Goal: Task Accomplishment & Management: Complete application form

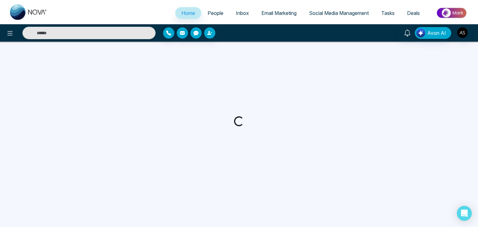
select select "*"
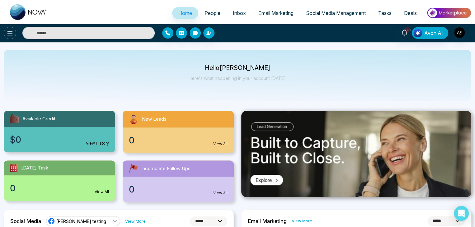
click at [7, 32] on icon at bounding box center [9, 33] width 7 height 7
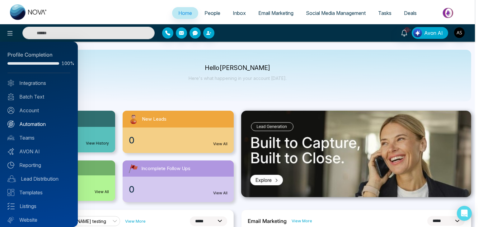
click at [47, 124] on link "Automation" at bounding box center [38, 124] width 63 height 7
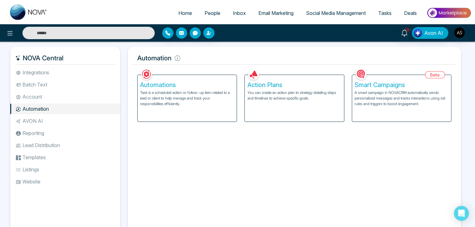
click at [275, 97] on p "You can create an action plan to strategy detailing steps and timelines to achi…" at bounding box center [294, 95] width 94 height 11
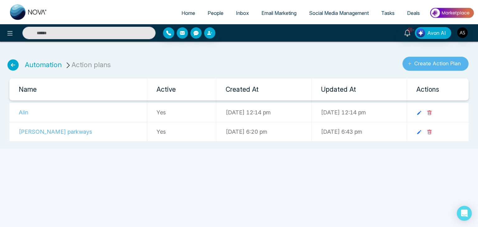
click at [420, 64] on button "Create Action Plan" at bounding box center [436, 64] width 66 height 14
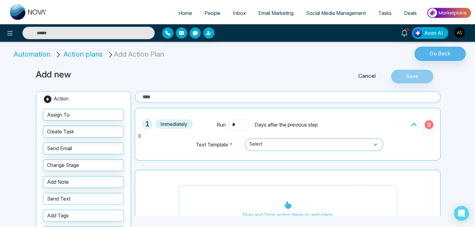
click at [299, 145] on span "Select" at bounding box center [314, 145] width 130 height 11
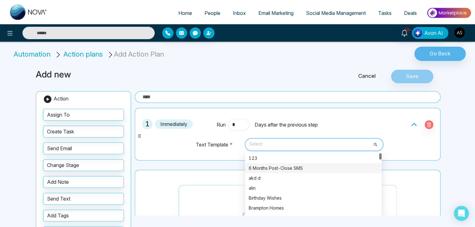
click at [303, 168] on div "6 Months Post-Close SMS" at bounding box center [313, 168] width 129 height 7
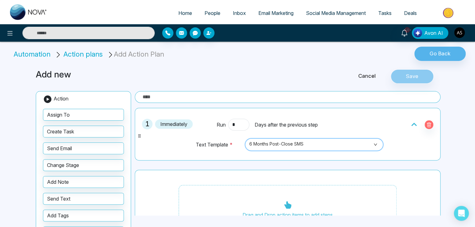
click at [300, 144] on span "6 Months Post-Close SMS" at bounding box center [314, 145] width 130 height 11
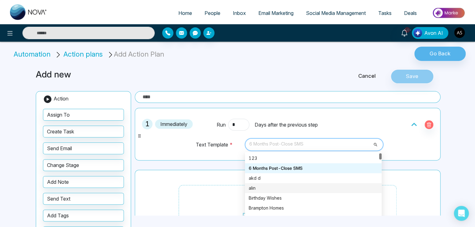
click at [296, 187] on div "alin" at bounding box center [313, 188] width 129 height 7
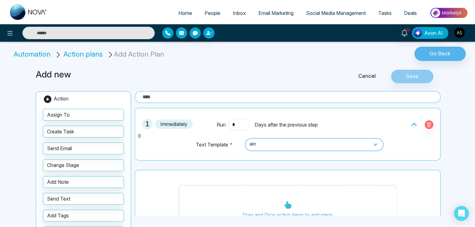
click at [273, 143] on span "alin" at bounding box center [314, 145] width 130 height 11
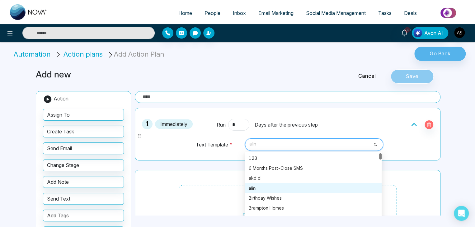
click at [273, 143] on span "alin" at bounding box center [314, 145] width 130 height 11
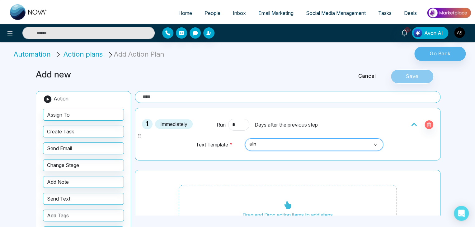
click at [305, 99] on input "text" at bounding box center [288, 97] width 306 height 12
type input "*******"
click at [415, 78] on button "Save" at bounding box center [412, 76] width 43 height 14
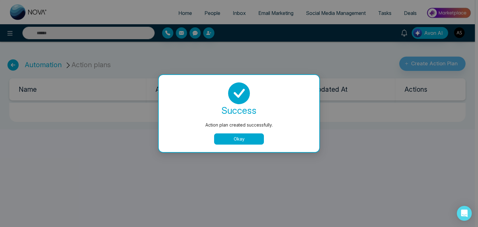
click at [253, 137] on button "Okay" at bounding box center [239, 139] width 50 height 11
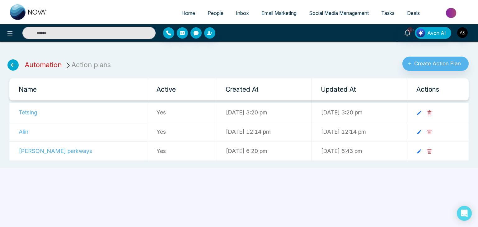
click at [36, 68] on link "Automation" at bounding box center [43, 65] width 37 height 8
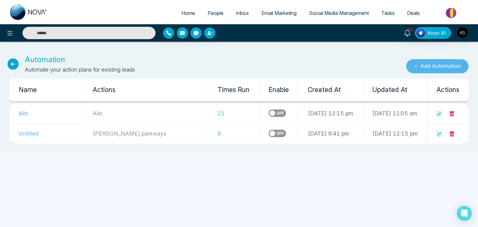
click at [410, 66] on button "Add Automation" at bounding box center [437, 66] width 63 height 14
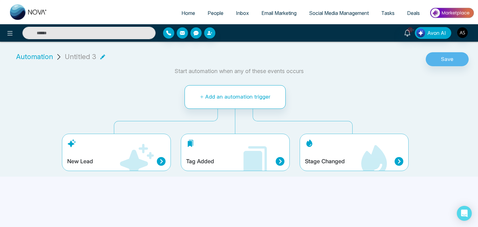
click at [132, 160] on icon at bounding box center [137, 161] width 34 height 34
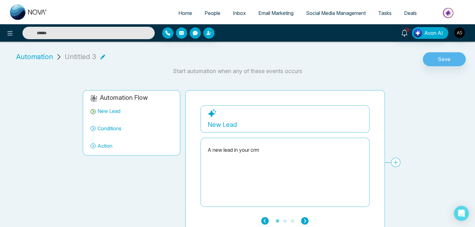
click at [96, 55] on div "Untitled 3" at bounding box center [85, 57] width 40 height 10
click at [100, 56] on icon at bounding box center [102, 57] width 5 height 5
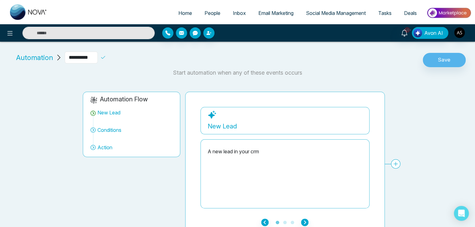
click at [98, 56] on input "**********" at bounding box center [81, 58] width 33 height 12
type input "*"
type input "*******"
click at [106, 57] on icon at bounding box center [103, 58] width 6 height 6
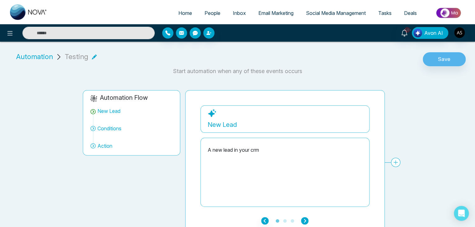
click at [308, 222] on icon "button" at bounding box center [304, 220] width 7 height 7
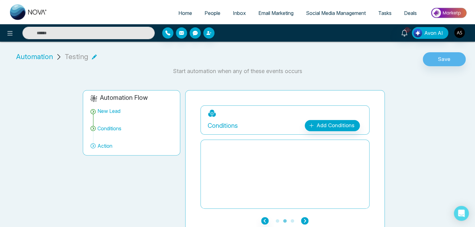
click at [307, 221] on icon "button" at bounding box center [304, 220] width 7 height 7
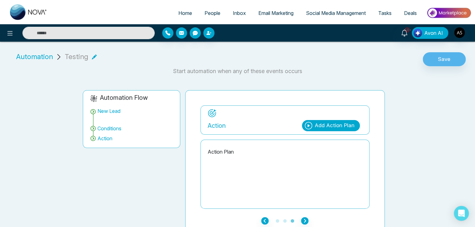
click at [342, 130] on div "Add Action Plan" at bounding box center [331, 125] width 58 height 11
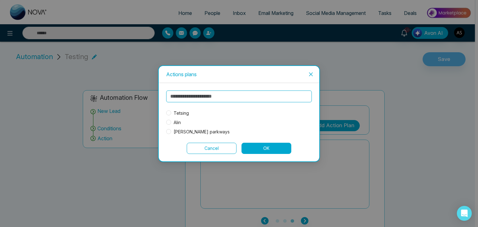
click at [178, 113] on span "Tetsing" at bounding box center [181, 113] width 20 height 7
click at [255, 145] on button "OK" at bounding box center [267, 148] width 50 height 11
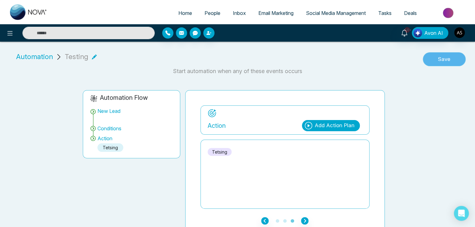
click at [443, 58] on button "Save" at bounding box center [444, 59] width 43 height 14
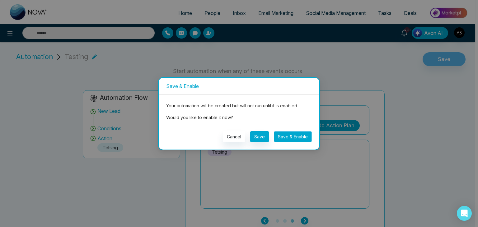
click at [301, 135] on button "Save & Enable" at bounding box center [293, 136] width 38 height 11
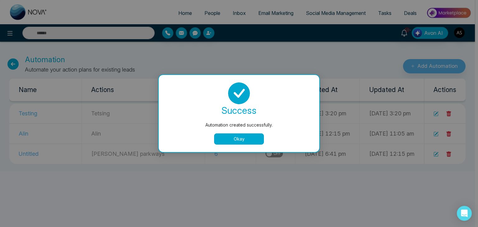
click at [252, 139] on button "Okay" at bounding box center [239, 139] width 50 height 11
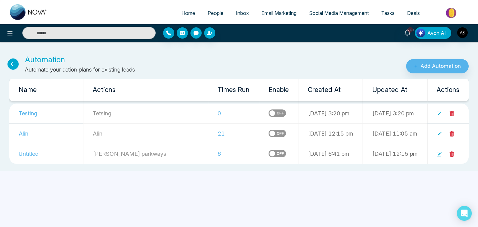
click at [212, 11] on span "People" at bounding box center [216, 13] width 16 height 6
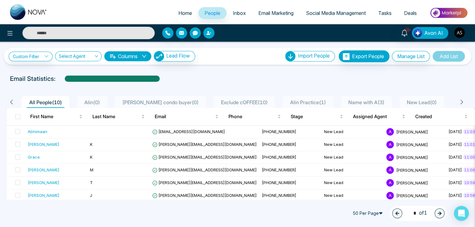
click at [207, 33] on icon "button" at bounding box center [208, 33] width 5 height 5
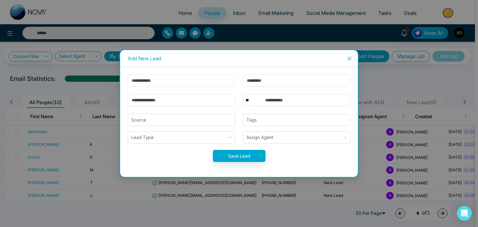
click at [196, 84] on input "text" at bounding box center [182, 81] width 108 height 12
click at [351, 58] on icon "close" at bounding box center [349, 58] width 5 height 5
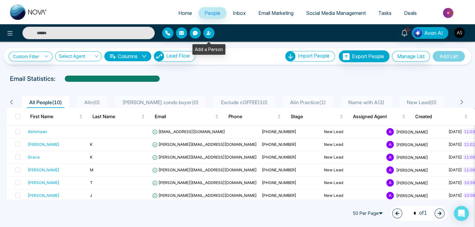
click at [208, 31] on icon "button" at bounding box center [208, 33] width 5 height 5
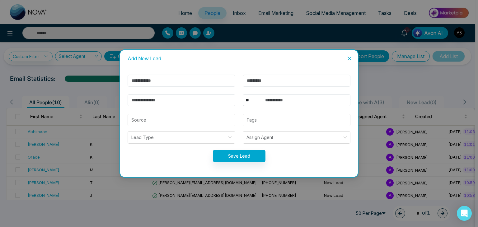
click at [209, 87] on form "** **** *** *** *** **** *** Source Tags Lead Type Assign Agent Save Lead" at bounding box center [239, 122] width 230 height 95
click at [212, 84] on input "text" at bounding box center [182, 81] width 108 height 12
type input "*"
type input "*****"
click at [276, 80] on input "text" at bounding box center [297, 81] width 108 height 12
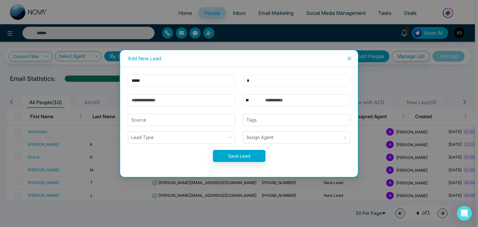
type input "*"
click at [211, 102] on input "email" at bounding box center [182, 100] width 108 height 12
type input "**********"
click at [244, 100] on select "** **** *** *** *** **** ***" at bounding box center [252, 100] width 19 height 12
click at [243, 94] on select "** **** *** *** *** **** ***" at bounding box center [252, 100] width 19 height 12
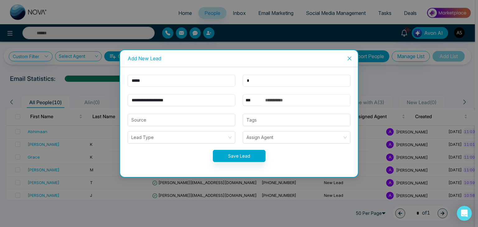
click at [278, 102] on input "text" at bounding box center [306, 100] width 89 height 12
click at [249, 99] on select "** **** *** *** *** **** ***" at bounding box center [252, 100] width 19 height 12
select select "**"
click at [243, 94] on select "** **** *** *** *** **** ***" at bounding box center [252, 100] width 19 height 12
click at [273, 100] on input "text" at bounding box center [306, 100] width 89 height 12
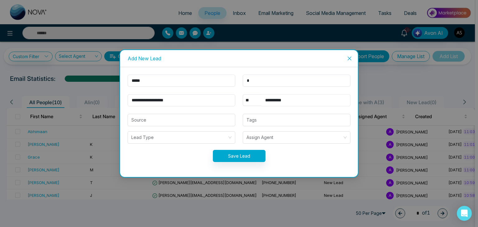
type input "**********"
click at [241, 153] on button "Save Lead" at bounding box center [239, 156] width 53 height 12
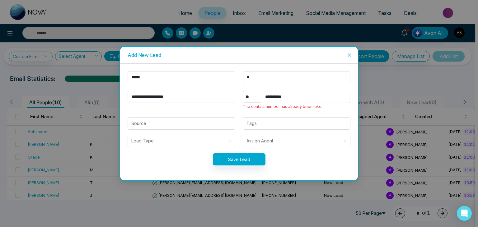
click at [299, 99] on input "**********" at bounding box center [306, 97] width 89 height 12
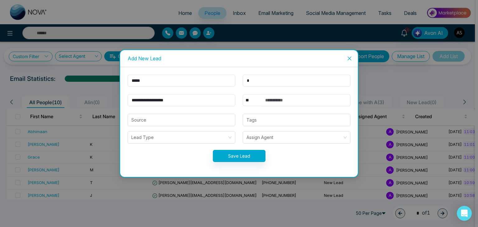
click at [245, 100] on select "** **** *** *** *** **** ***" at bounding box center [252, 100] width 19 height 12
click at [292, 89] on form "**********" at bounding box center [239, 122] width 230 height 95
click at [245, 102] on select "** **** *** *** *** **** ***" at bounding box center [252, 100] width 19 height 12
click at [345, 59] on span "Close" at bounding box center [349, 58] width 17 height 17
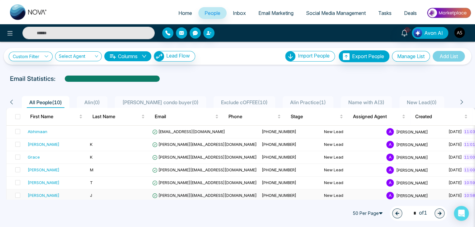
scroll to position [56, 0]
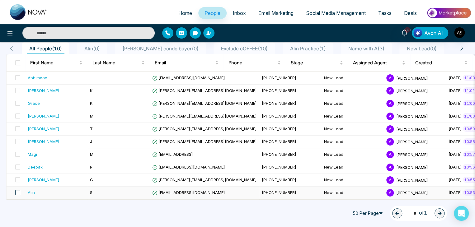
click at [17, 190] on span at bounding box center [17, 192] width 5 height 5
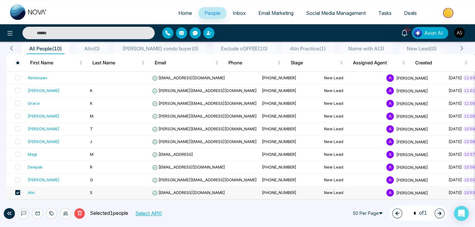
click at [82, 212] on icon at bounding box center [80, 214] width 6 height 6
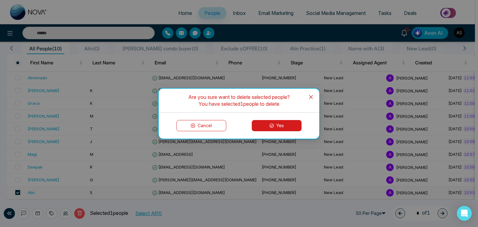
click at [283, 123] on button "Yes" at bounding box center [277, 125] width 50 height 11
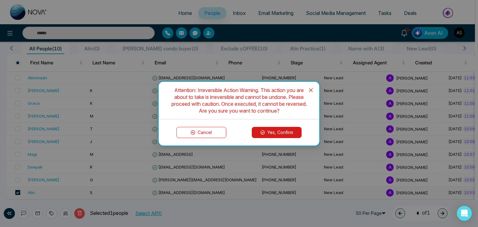
click at [284, 130] on button "Yes, Confirm" at bounding box center [277, 132] width 50 height 11
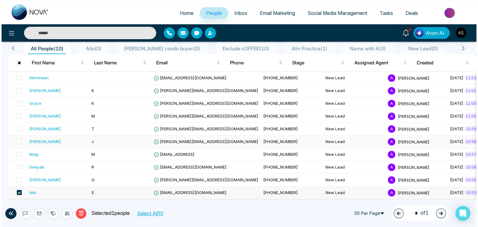
scroll to position [0, 0]
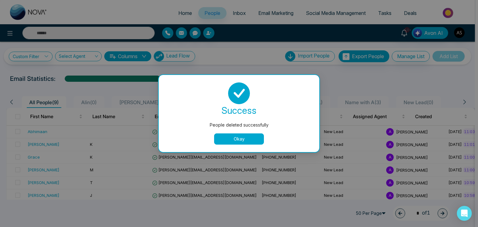
click at [232, 140] on button "Okay" at bounding box center [239, 139] width 50 height 11
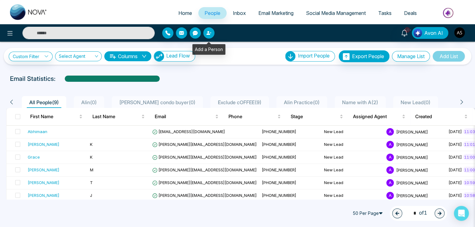
click at [210, 30] on button "button" at bounding box center [208, 32] width 11 height 11
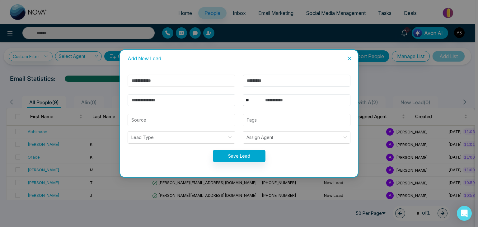
click at [209, 76] on input "text" at bounding box center [182, 81] width 108 height 12
type input "****"
click at [253, 104] on select "** **** *** *** *** **** ***" at bounding box center [252, 100] width 19 height 12
click at [273, 77] on input "text" at bounding box center [297, 81] width 108 height 12
type input "*"
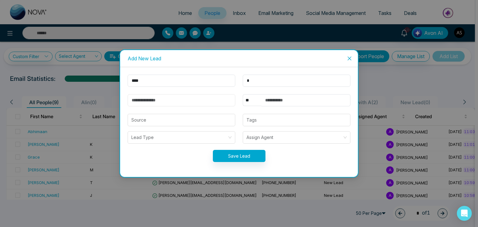
click at [227, 99] on input "email" at bounding box center [182, 100] width 108 height 12
type input "**********"
click at [271, 99] on input "text" at bounding box center [306, 100] width 89 height 12
type input "**********"
click at [245, 158] on button "Save Lead" at bounding box center [239, 156] width 53 height 12
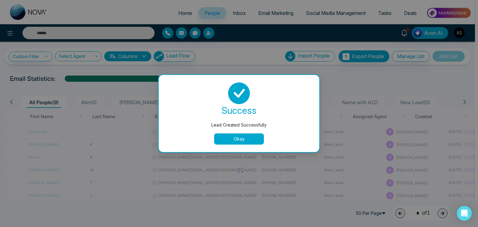
click at [247, 139] on button "Okay" at bounding box center [239, 139] width 50 height 11
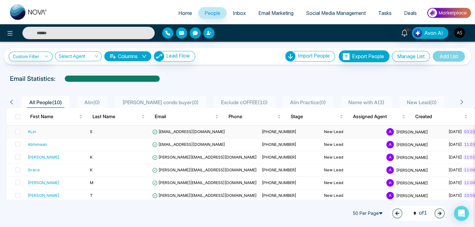
click at [201, 130] on span "alin@mmnovatech.com" at bounding box center [188, 131] width 73 height 5
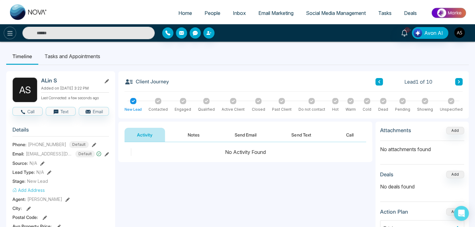
click at [10, 34] on icon at bounding box center [9, 33] width 7 height 7
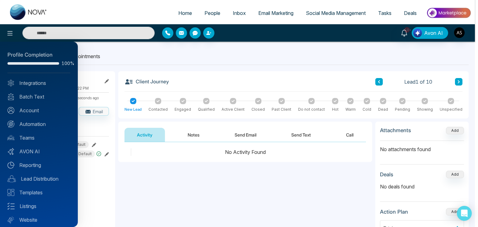
scroll to position [17, 0]
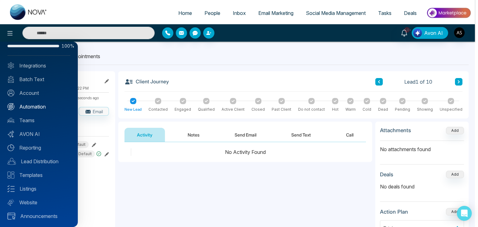
click at [50, 110] on link "Automation" at bounding box center [38, 106] width 63 height 7
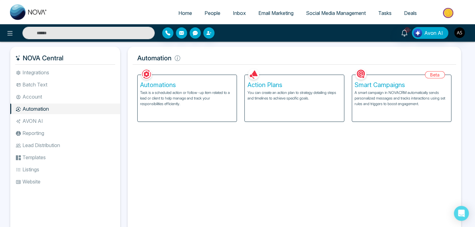
click at [191, 96] on p "Task is a scheduled action or follow-up item related to a lead or client to hel…" at bounding box center [187, 98] width 94 height 17
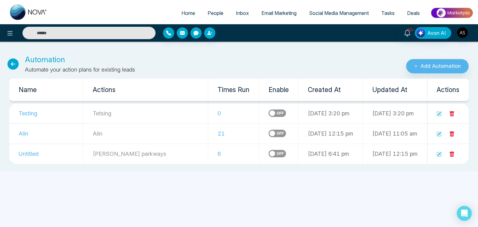
click at [189, 10] on span "Home" at bounding box center [189, 13] width 14 height 6
select select "*"
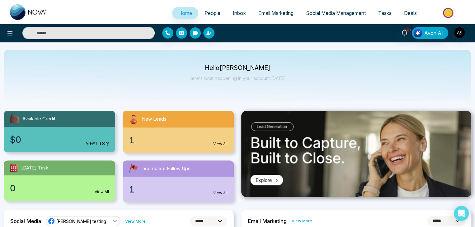
click at [207, 12] on span "People" at bounding box center [213, 13] width 16 height 6
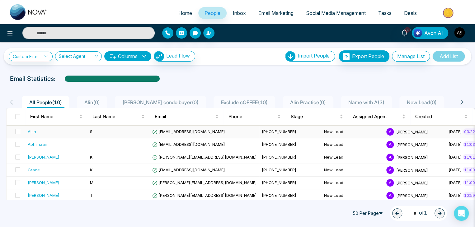
click at [129, 136] on td "S" at bounding box center [119, 132] width 62 height 13
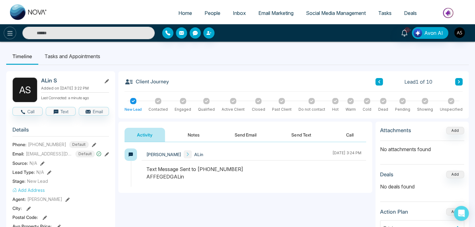
click at [10, 32] on icon at bounding box center [9, 33] width 7 height 7
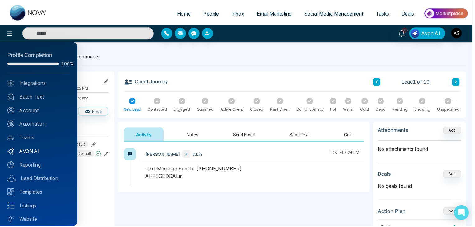
scroll to position [17, 0]
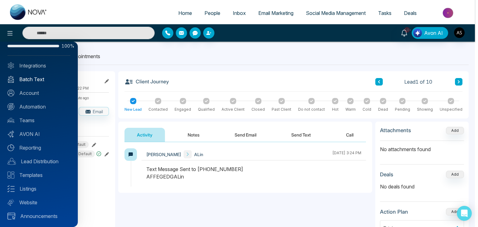
click at [46, 81] on link "Batch Text" at bounding box center [38, 79] width 63 height 7
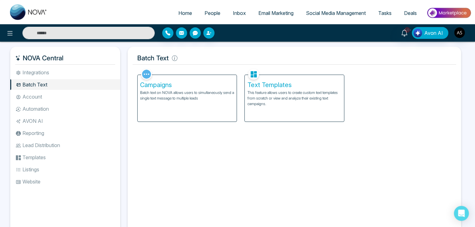
click at [166, 100] on p "Batch text on NOVA allows users to simultaneously send a single text message to…" at bounding box center [187, 95] width 94 height 11
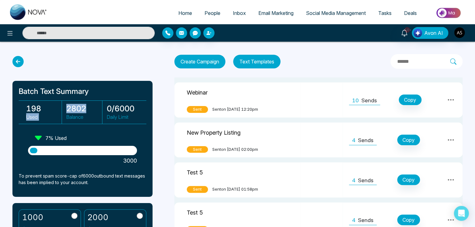
drag, startPoint x: 87, startPoint y: 110, endPoint x: 50, endPoint y: 110, distance: 37.1
click at [50, 110] on div "198 Used 2802 Balance 0 / 6000 Daily Limit" at bounding box center [83, 113] width 128 height 24
click at [71, 114] on p "Balance" at bounding box center [84, 116] width 36 height 7
click at [19, 59] on icon at bounding box center [17, 61] width 11 height 11
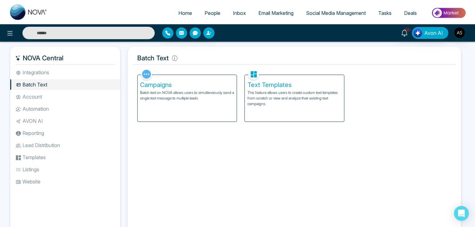
click at [57, 96] on li "Account" at bounding box center [65, 97] width 110 height 11
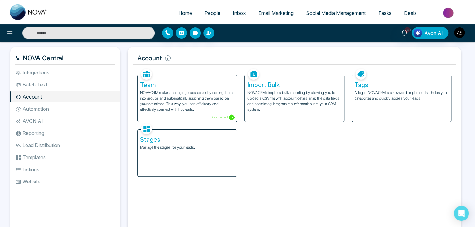
click at [60, 108] on li "Automation" at bounding box center [65, 109] width 110 height 11
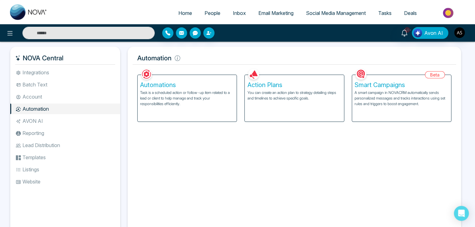
click at [73, 84] on li "Batch Text" at bounding box center [65, 84] width 110 height 11
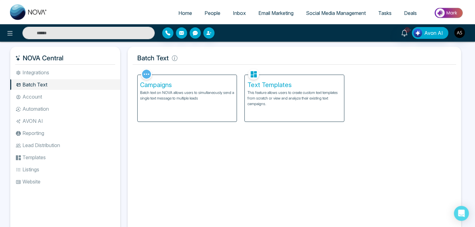
click at [78, 73] on li "Integrations" at bounding box center [65, 72] width 110 height 11
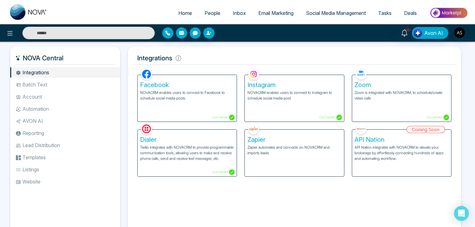
click at [184, 7] on link "Home" at bounding box center [185, 13] width 26 height 12
select select "*"
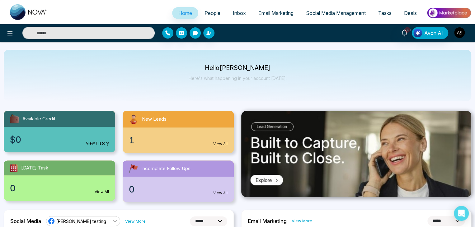
click at [465, 34] on img "button" at bounding box center [459, 32] width 11 height 11
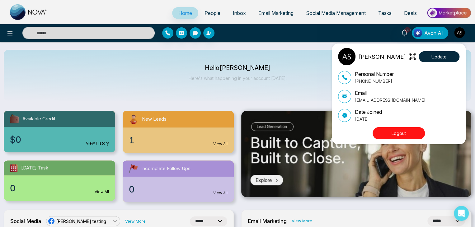
click at [411, 134] on button "Logout" at bounding box center [399, 133] width 52 height 12
